Goal: Communication & Community: Participate in discussion

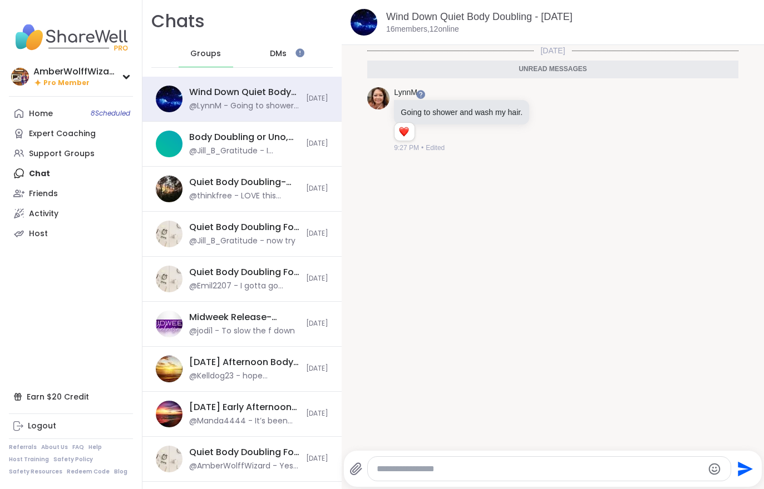
click at [34, 117] on div "Home 8 Scheduled" at bounding box center [41, 113] width 24 height 11
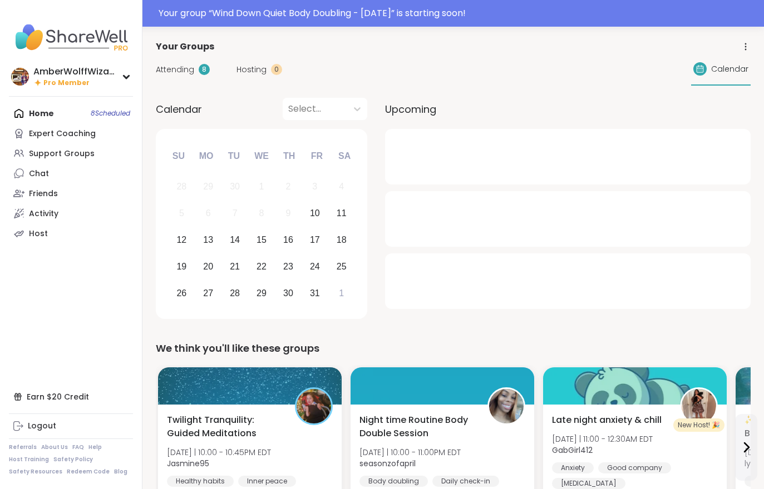
click at [374, 19] on div "Your group “ Wind Down Quiet Body Doubling - [DATE] ” is starting soon!" at bounding box center [458, 13] width 598 height 13
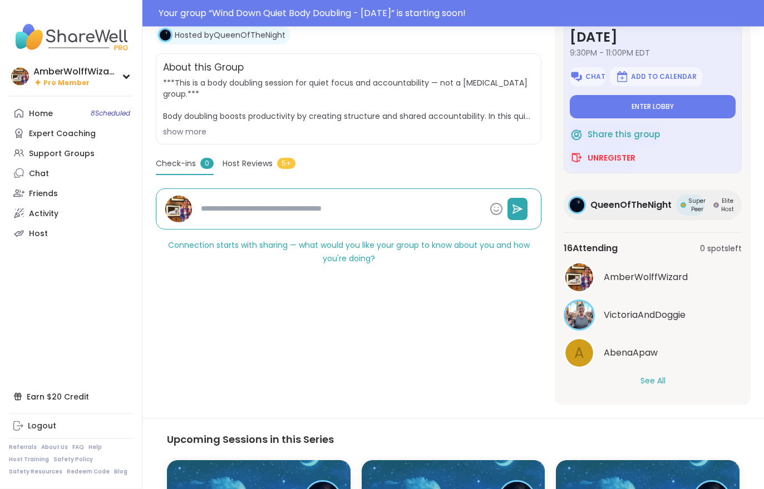
scroll to position [207, 0]
click at [649, 368] on div "A AbenaApaw" at bounding box center [652, 353] width 178 height 31
click at [647, 386] on button "See All" at bounding box center [652, 382] width 25 height 12
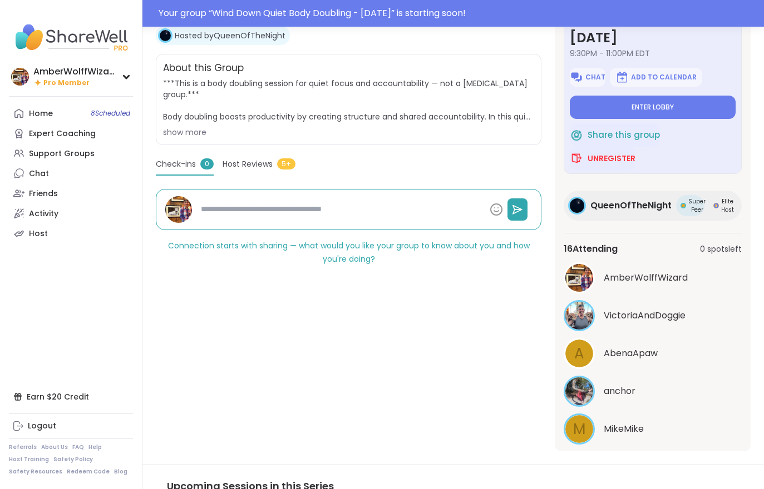
scroll to position [0, 0]
click at [691, 103] on button "Enter lobby" at bounding box center [653, 107] width 166 height 23
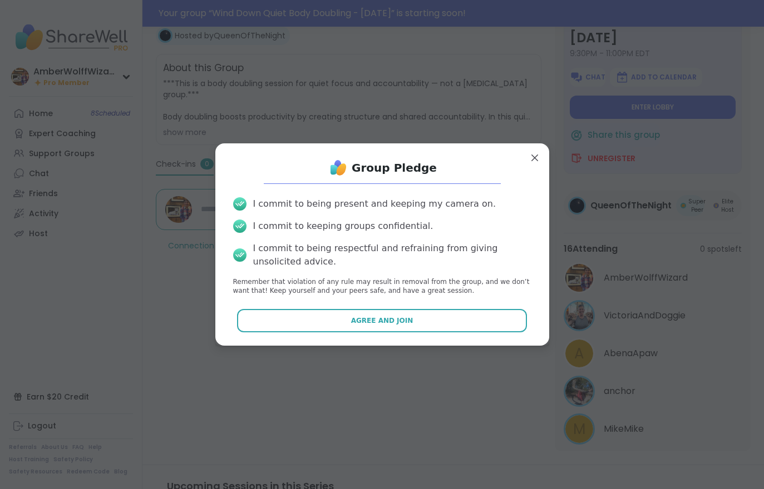
click at [426, 322] on button "Agree and Join" at bounding box center [382, 320] width 290 height 23
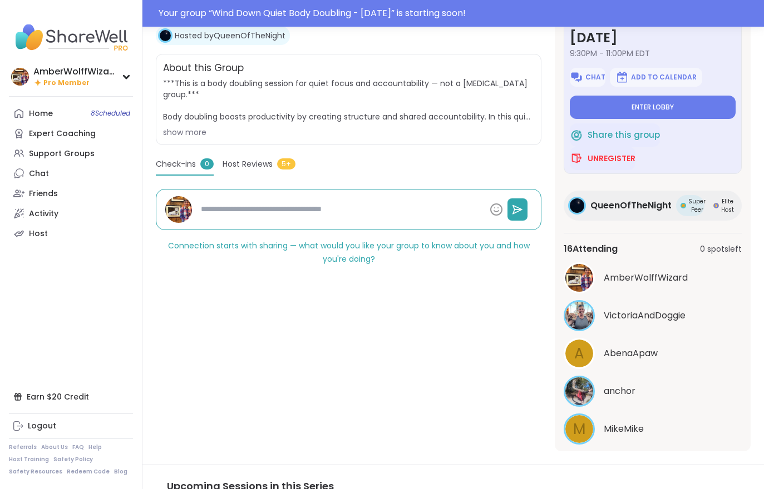
type textarea "*"
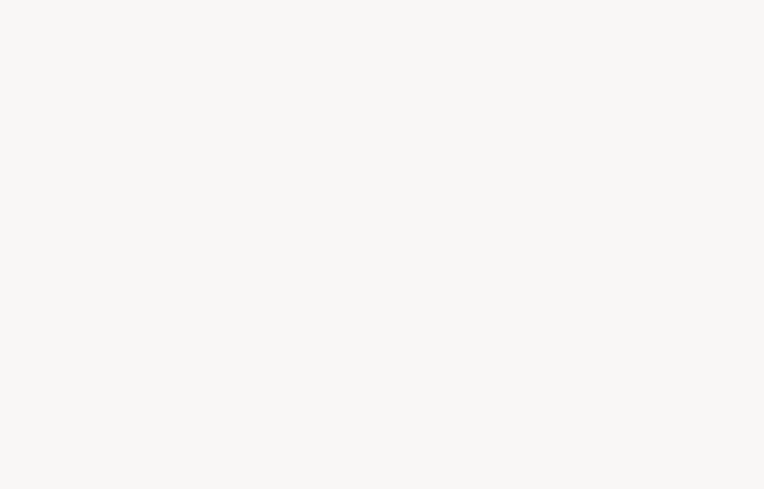
scroll to position [17, 0]
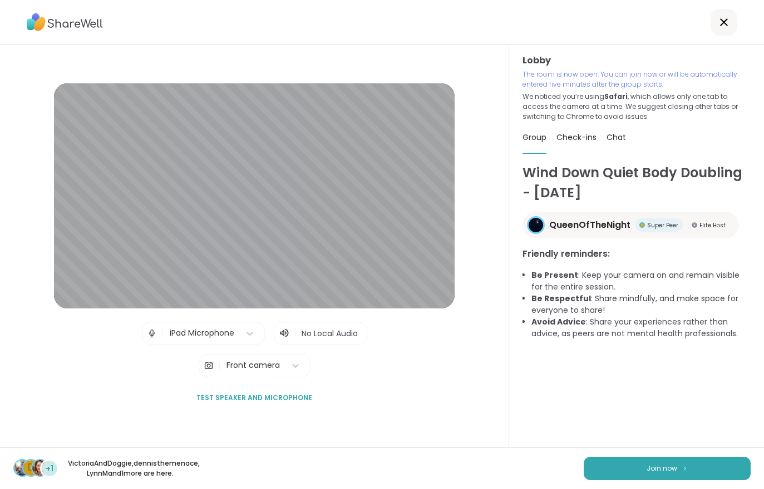
click at [670, 459] on button "Join now" at bounding box center [666, 468] width 167 height 23
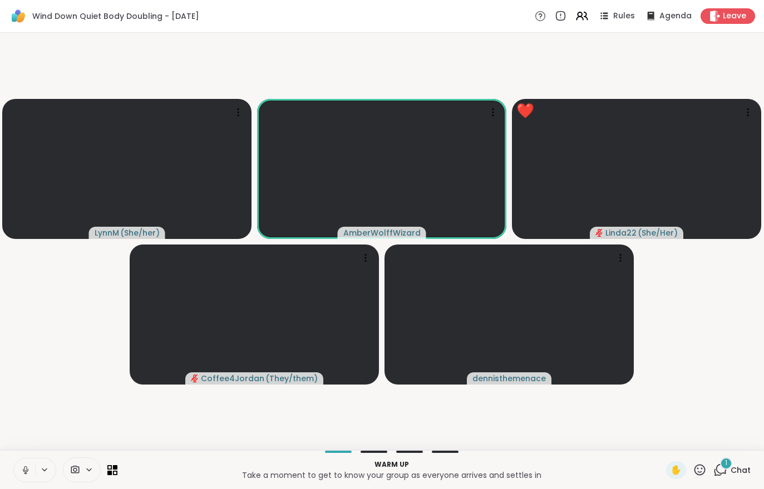
click at [724, 471] on icon at bounding box center [720, 470] width 14 height 14
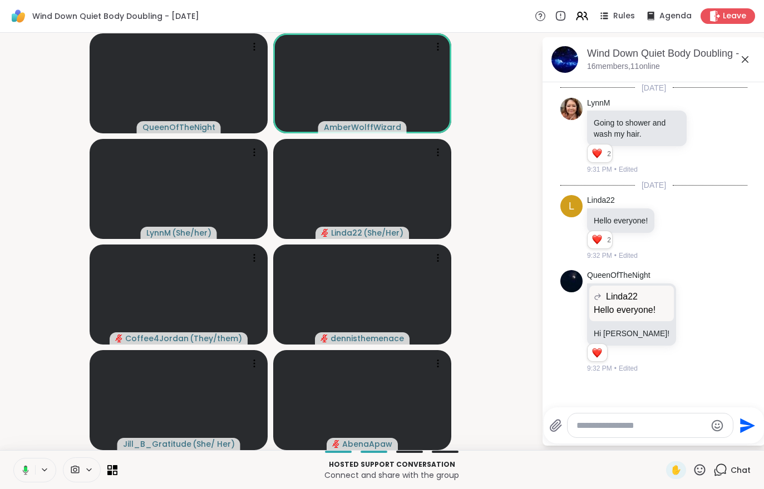
click at [738, 18] on span "Leave" at bounding box center [734, 16] width 23 height 11
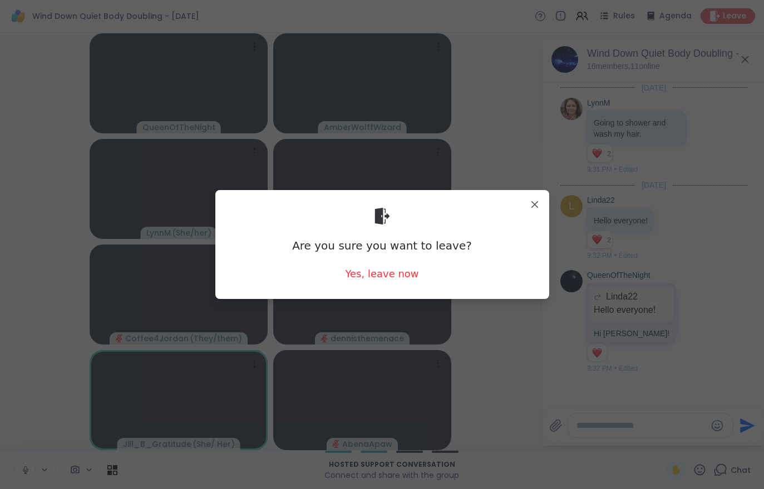
click at [383, 280] on div "Yes, leave now" at bounding box center [381, 274] width 73 height 14
